Goal: Connect with others: Connect with others

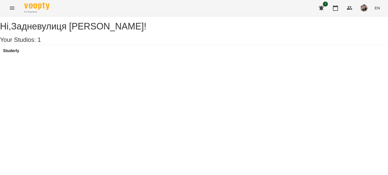
click at [341, 13] on div "1 EN" at bounding box center [348, 8] width 67 height 13
click at [338, 8] on icon "button" at bounding box center [335, 8] width 6 height 6
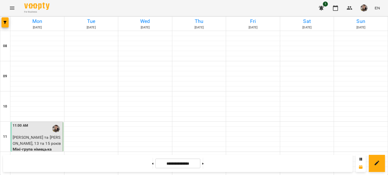
scroll to position [237, 0]
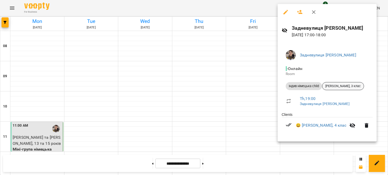
click at [335, 86] on span "[PERSON_NAME], 3 клас" at bounding box center [342, 86] width 41 height 5
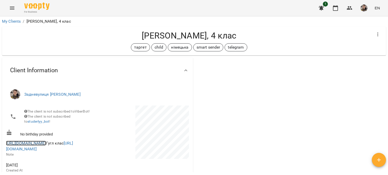
click at [32, 146] on link "[URL][DOMAIN_NAME]" at bounding box center [26, 143] width 40 height 5
